Goal: Task Accomplishment & Management: Complete application form

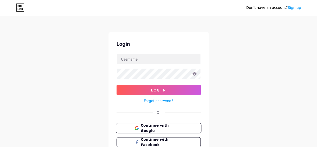
click at [152, 130] on button "Continue with Google" at bounding box center [158, 128] width 85 height 10
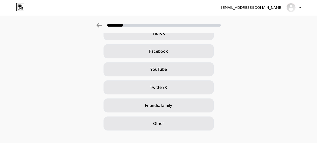
scroll to position [73, 0]
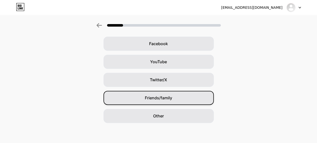
click at [160, 96] on span "Friends/family" at bounding box center [158, 98] width 27 height 6
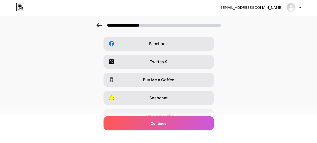
scroll to position [0, 0]
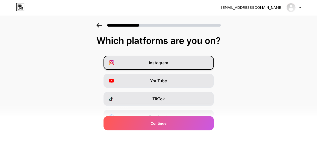
click at [166, 56] on div "Instagram" at bounding box center [158, 63] width 110 height 14
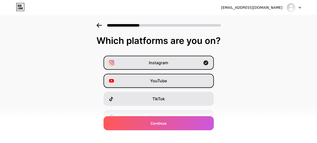
click at [164, 79] on span "YouTube" at bounding box center [158, 81] width 17 height 6
click at [160, 91] on div "Instagram YouTube TikTok Facebook Twitter/X Buy Me a Coffee Snapchat I have a w…" at bounding box center [159, 126] width 312 height 140
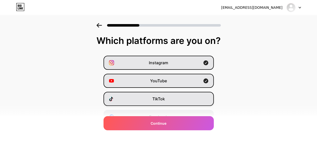
click at [159, 93] on div "TikTok" at bounding box center [158, 99] width 110 height 14
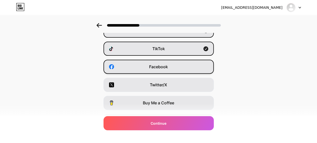
click at [162, 72] on div "Facebook" at bounding box center [158, 67] width 110 height 14
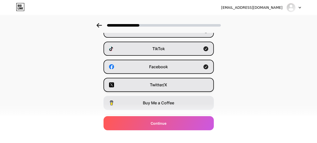
click at [162, 86] on span "Twitter/X" at bounding box center [158, 85] width 17 height 6
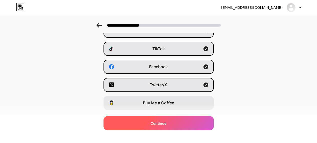
click at [151, 123] on div "Continue" at bounding box center [158, 123] width 110 height 14
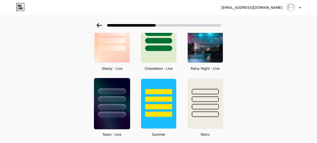
scroll to position [175, 0]
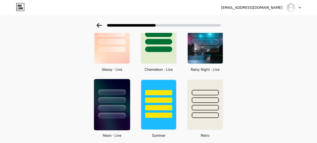
click at [121, 85] on div at bounding box center [112, 98] width 36 height 39
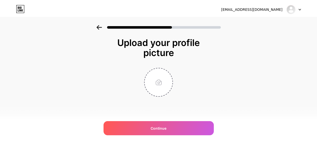
scroll to position [0, 0]
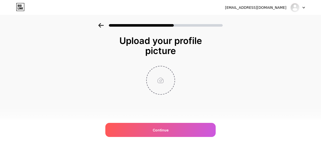
click at [159, 80] on input "file" at bounding box center [161, 80] width 28 height 28
type input "C:\fakepath\04aecc6b-4786-4021-9e84-2be04c26ced5.png"
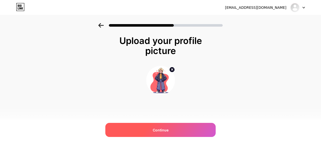
click at [194, 127] on div "Continue" at bounding box center [160, 130] width 110 height 14
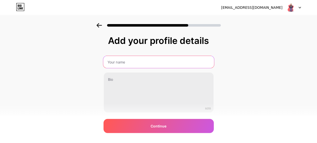
click at [125, 64] on input "text" at bounding box center [158, 62] width 111 height 12
paste input "Maverick"
type input "Mind Maverick"
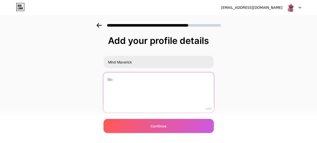
click at [139, 91] on textarea at bounding box center [158, 92] width 111 height 41
paste textarea "bsessed with tech. Addicted to building. Turning chaos into systems, dreams int…"
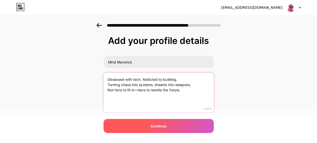
type textarea "Obsessed with tech. Addicted to building. Turning chaos into systems, dreams in…"
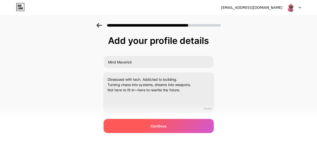
click at [162, 127] on span "Continue" at bounding box center [159, 125] width 16 height 5
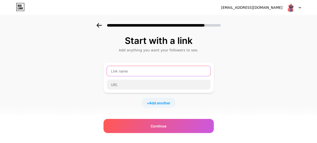
click at [137, 74] on input "text" at bounding box center [159, 71] width 104 height 10
paste input "lovable"
click at [127, 69] on input "Lovable -" at bounding box center [159, 71] width 104 height 10
paste input "lovable"
paste input "for website builders"
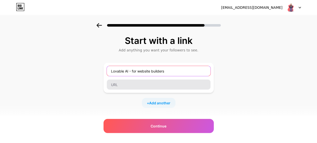
type input "Lovable AI - for website builders"
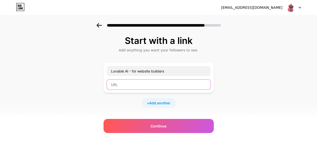
click at [120, 87] on input "text" at bounding box center [159, 84] width 104 height 10
paste input "[URL][DOMAIN_NAME]"
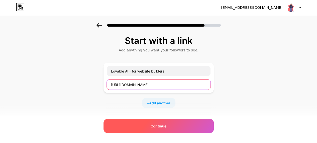
type input "[URL][DOMAIN_NAME]"
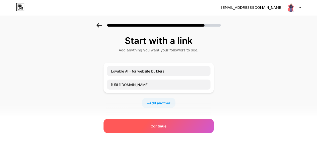
click at [151, 122] on div "Continue" at bounding box center [158, 126] width 110 height 14
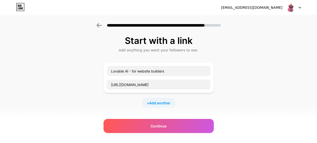
click at [154, 138] on input "text" at bounding box center [164, 136] width 91 height 11
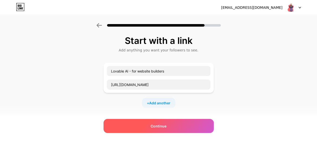
click at [159, 131] on div "Continue" at bounding box center [158, 126] width 110 height 14
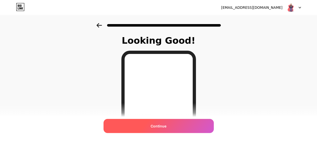
click at [155, 126] on span "Continue" at bounding box center [159, 125] width 16 height 5
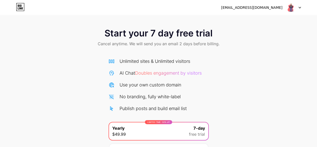
click at [238, 6] on div "[EMAIL_ADDRESS][DOMAIN_NAME]" at bounding box center [251, 7] width 61 height 5
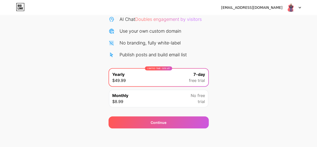
scroll to position [55, 0]
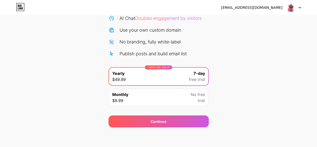
click at [152, 96] on div "Monthly $8.99 No free trial" at bounding box center [158, 97] width 99 height 18
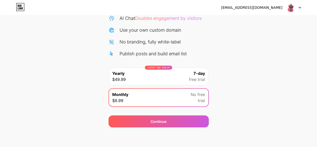
click at [17, 7] on icon at bounding box center [20, 7] width 9 height 8
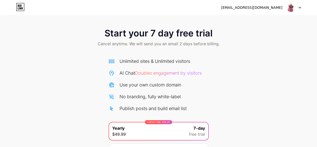
click at [238, 7] on div "[EMAIL_ADDRESS][DOMAIN_NAME]" at bounding box center [251, 7] width 61 height 5
click at [292, 6] on img at bounding box center [291, 8] width 10 height 10
